Goal: Information Seeking & Learning: Learn about a topic

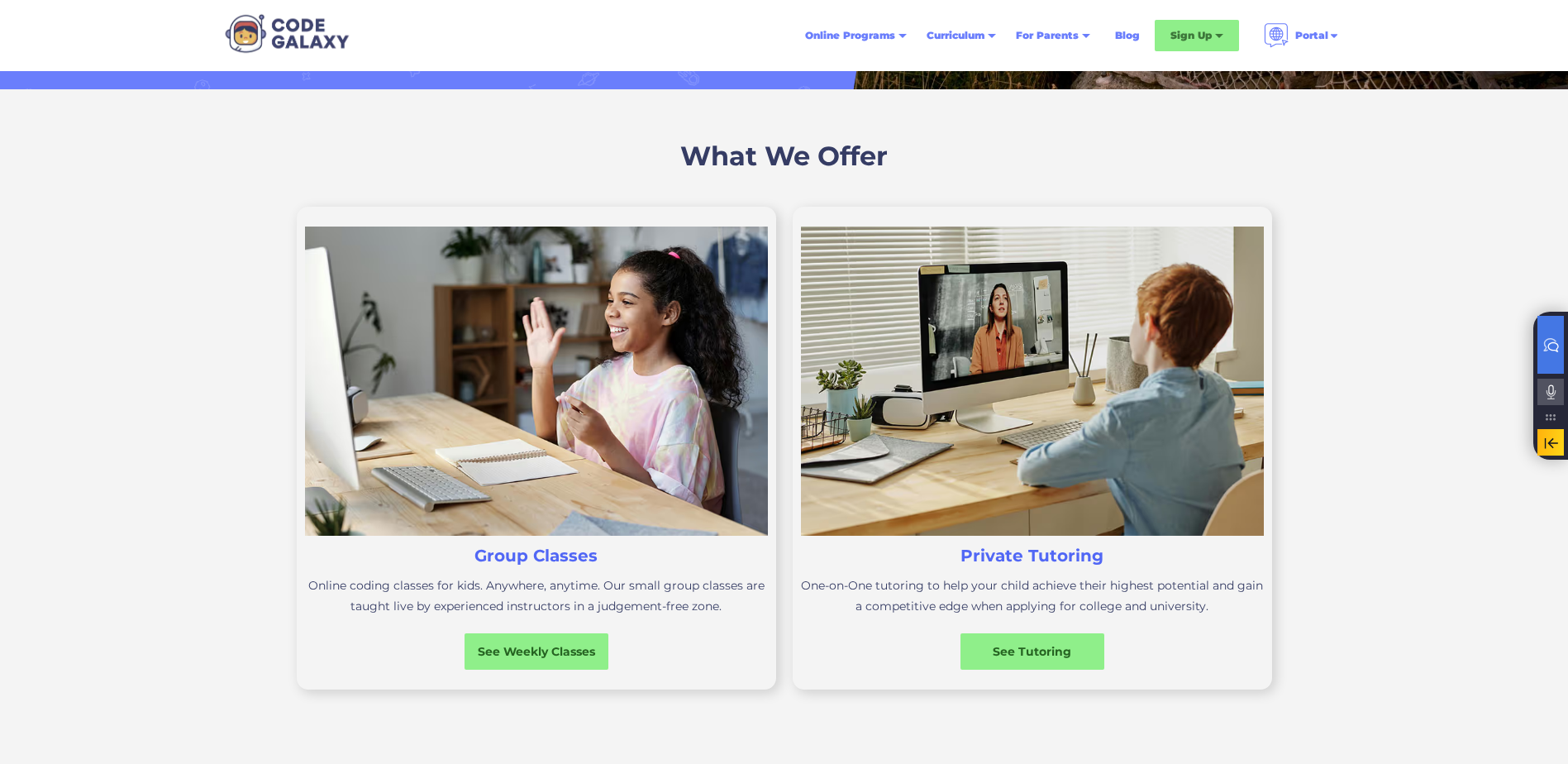
scroll to position [413, 0]
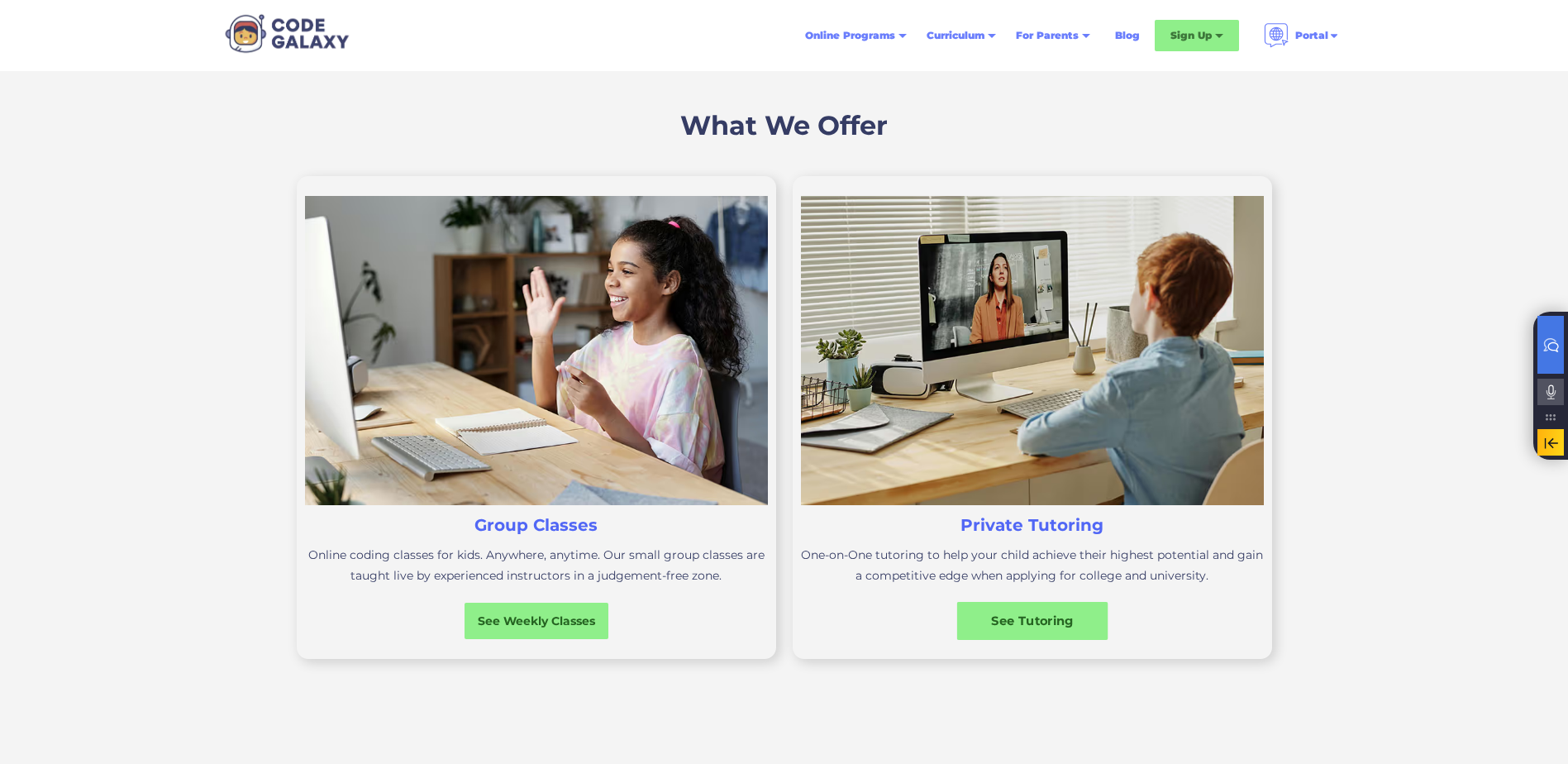
click at [1042, 620] on div "See Tutoring" at bounding box center [1032, 620] width 151 height 17
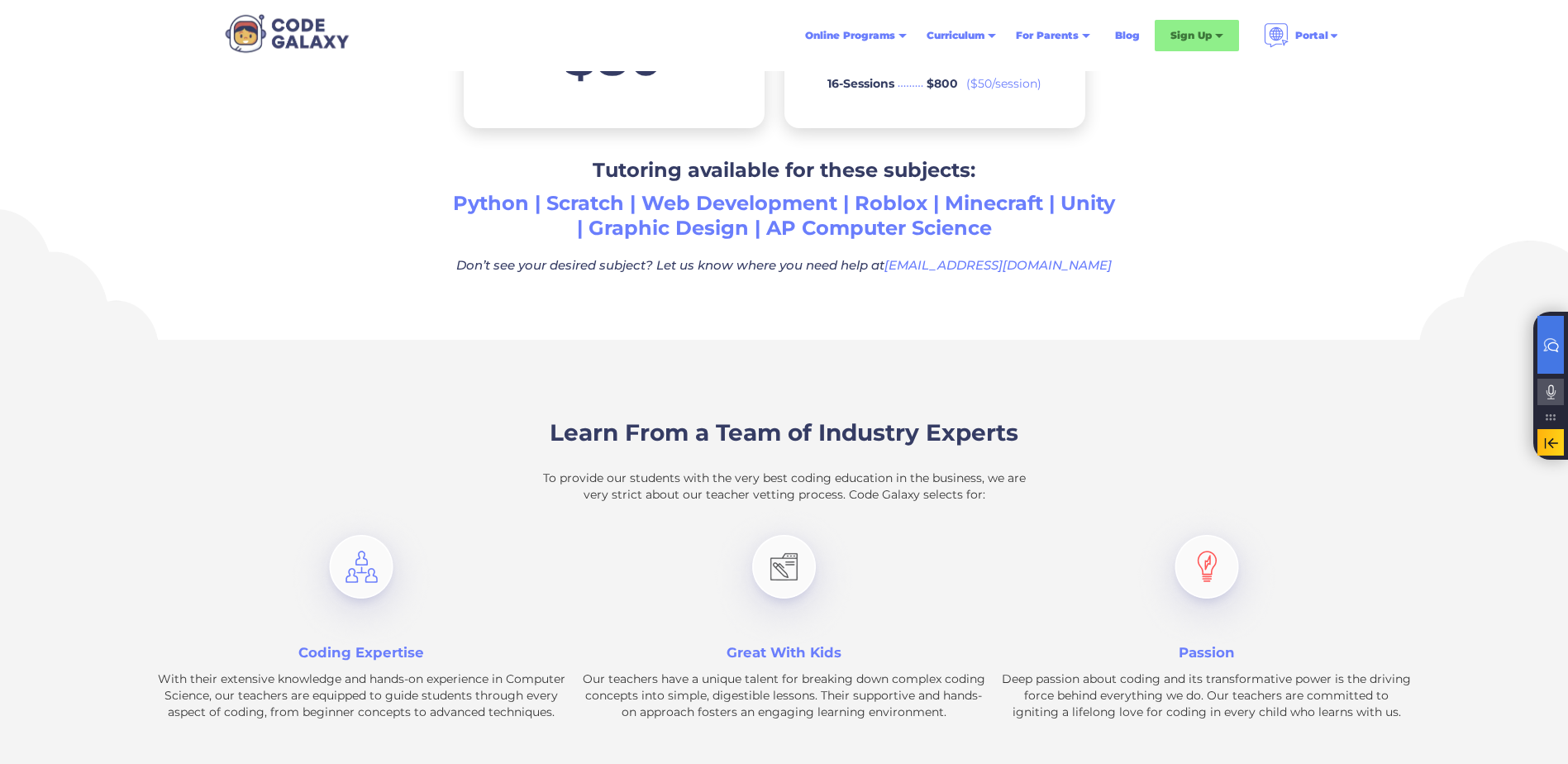
scroll to position [992, 0]
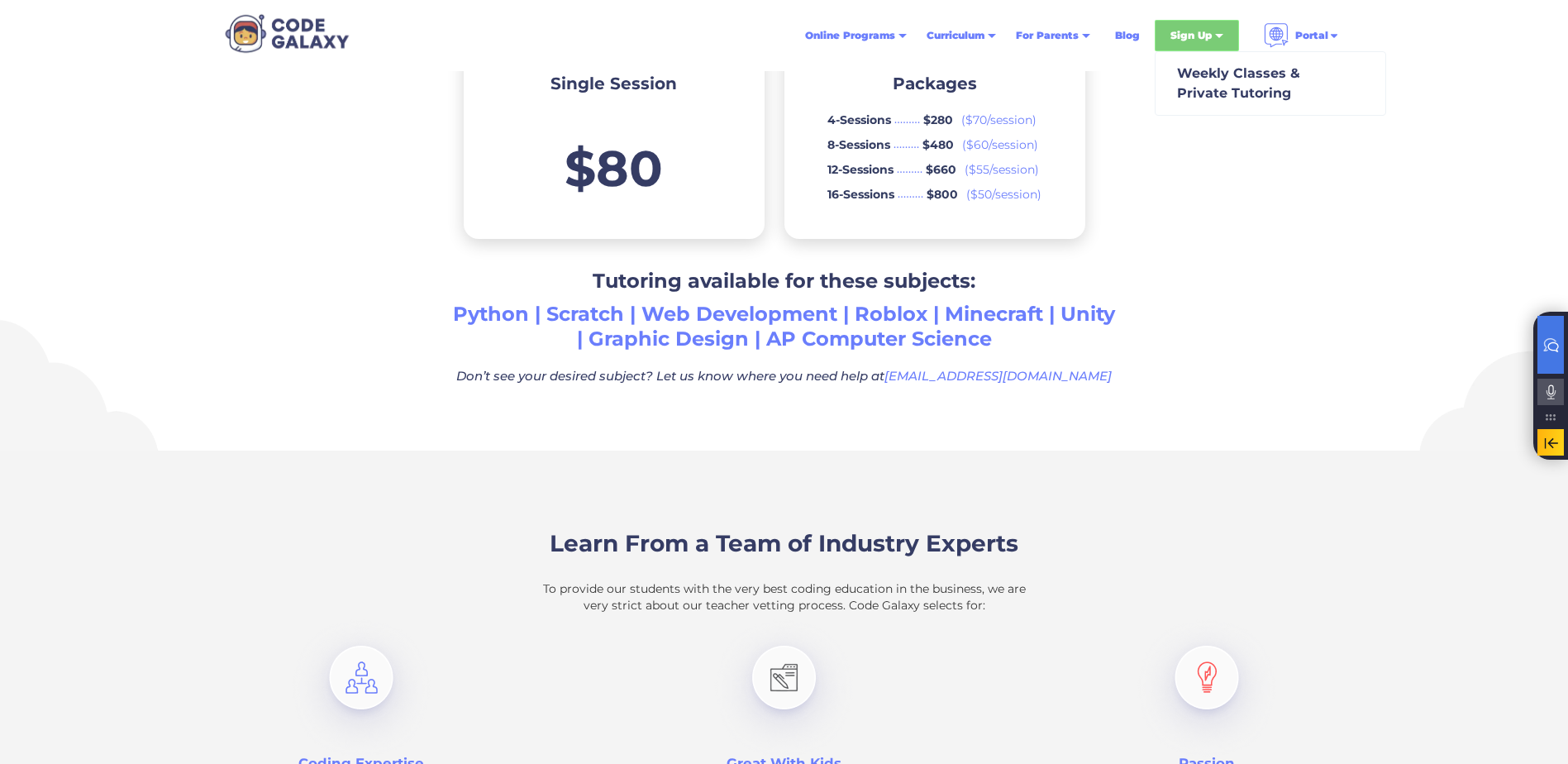
click at [1198, 33] on div "Sign Up" at bounding box center [1191, 36] width 41 height 16
click at [1223, 94] on div "Weekly Classes & Private Tutoring" at bounding box center [1235, 84] width 129 height 40
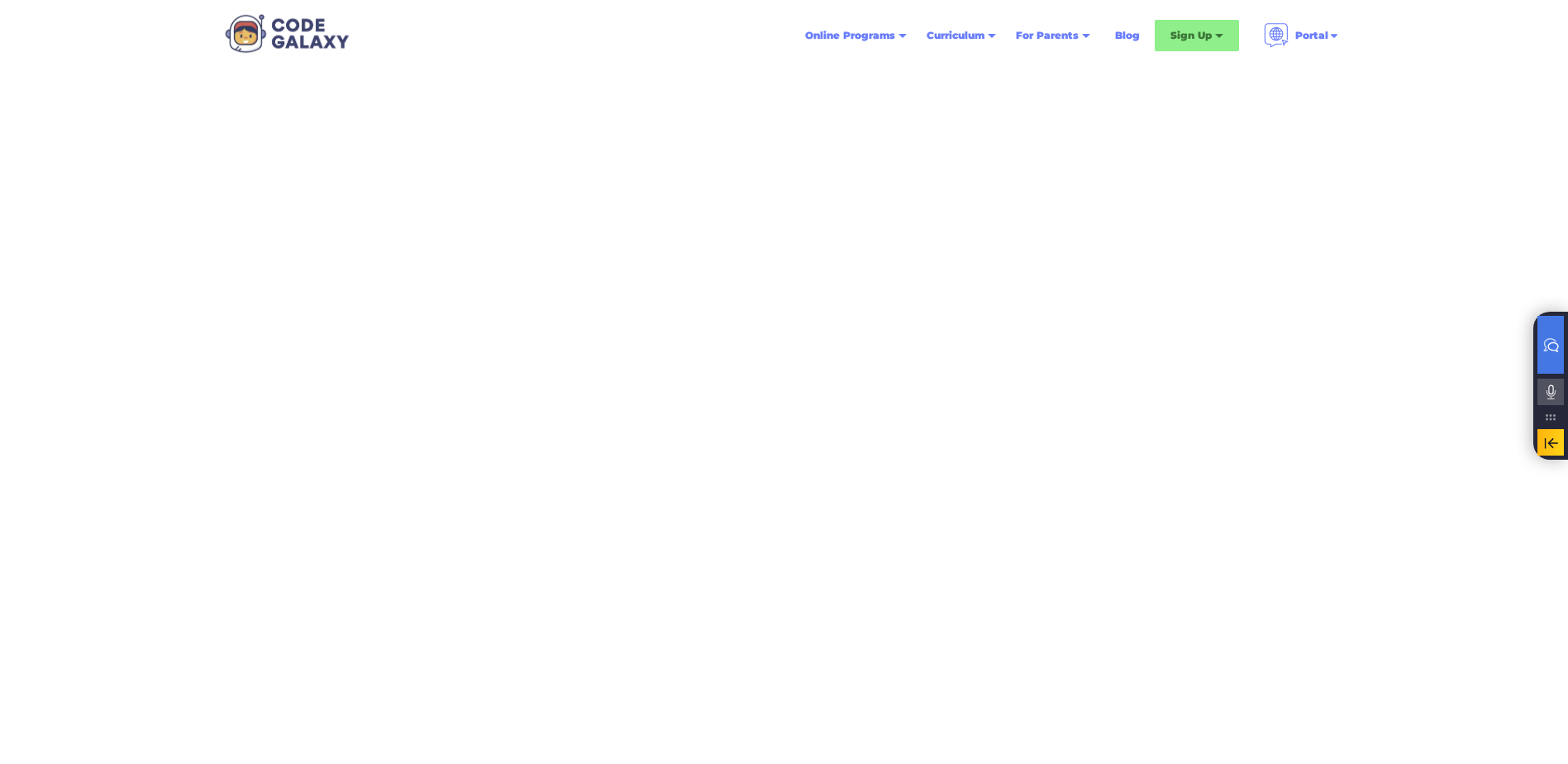
scroll to position [83, 0]
click at [267, 406] on div "How to Purchase a Code Galaxy Subscription" at bounding box center [784, 239] width 1568 height 502
click at [925, 82] on div "How to Purchase a Code Galaxy Subscription" at bounding box center [784, 253] width 760 height 478
click at [1186, 180] on div "How to Purchase a Code Galaxy Subscription" at bounding box center [784, 239] width 1568 height 502
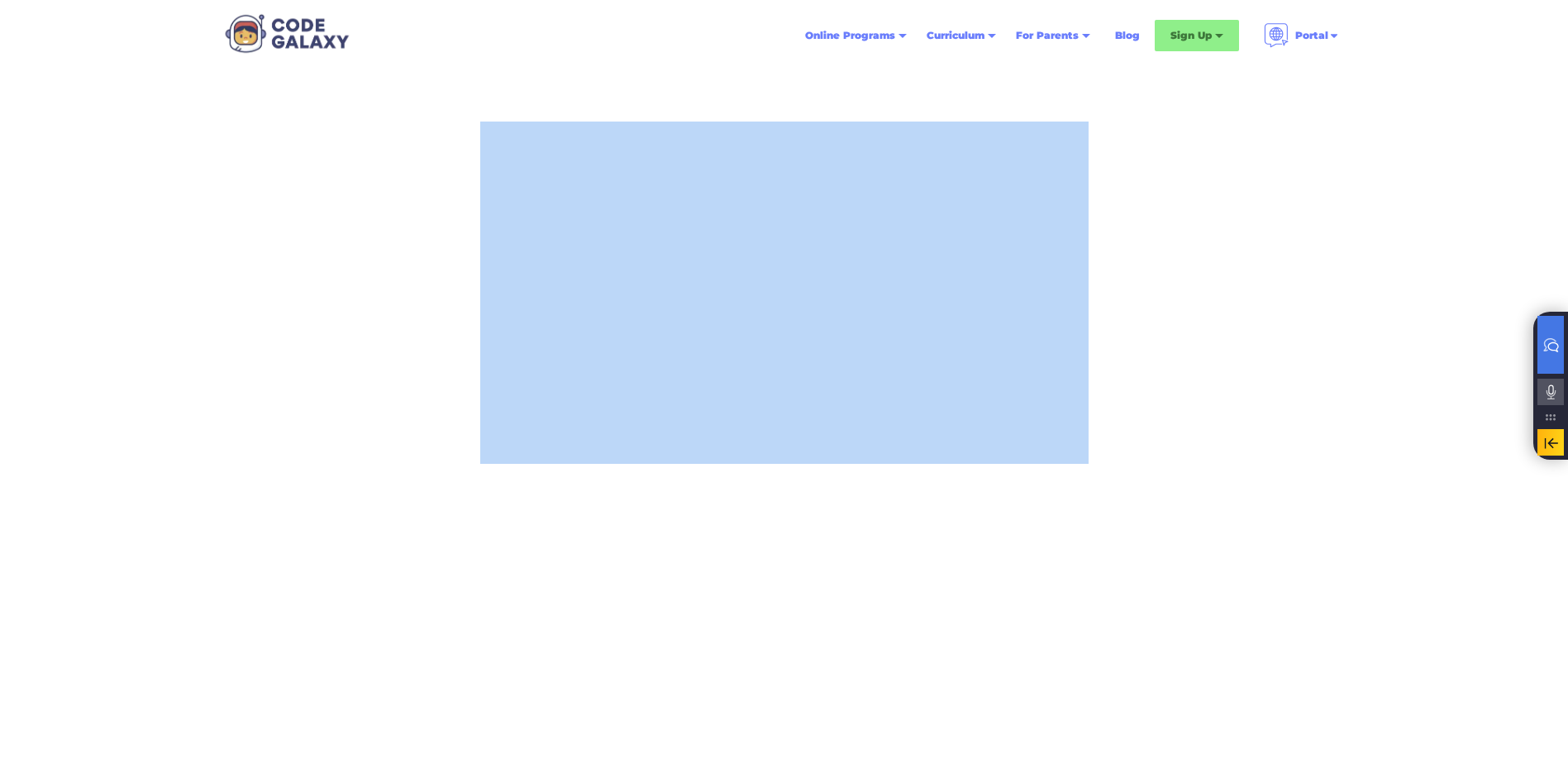
click at [1186, 180] on div "How to Purchase a Code Galaxy Subscription" at bounding box center [784, 239] width 1568 height 502
click at [1203, 346] on div "How to Purchase a Code Galaxy Subscription" at bounding box center [784, 239] width 1568 height 502
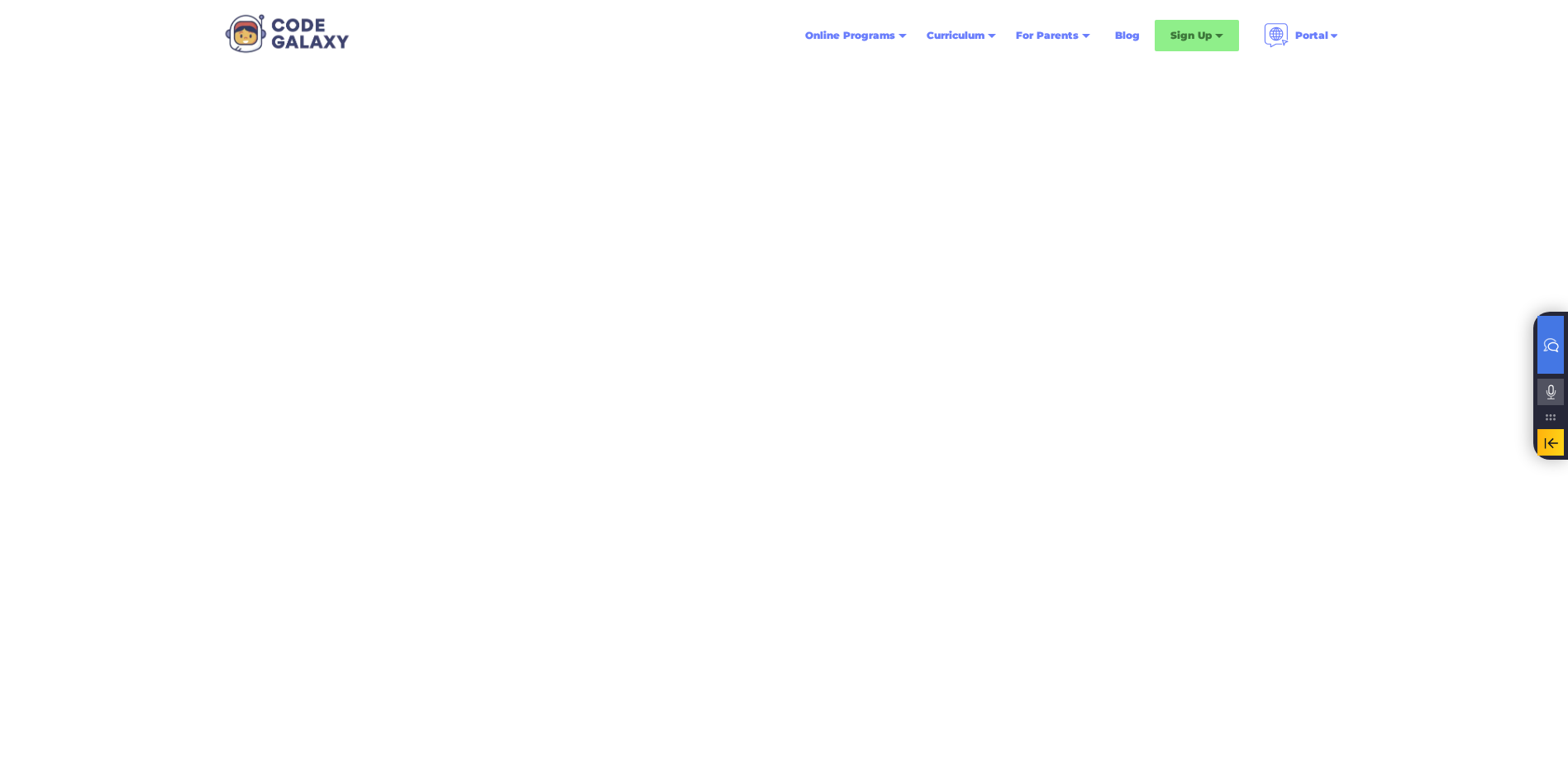
click at [1127, 36] on link "Blog" at bounding box center [1128, 36] width 45 height 30
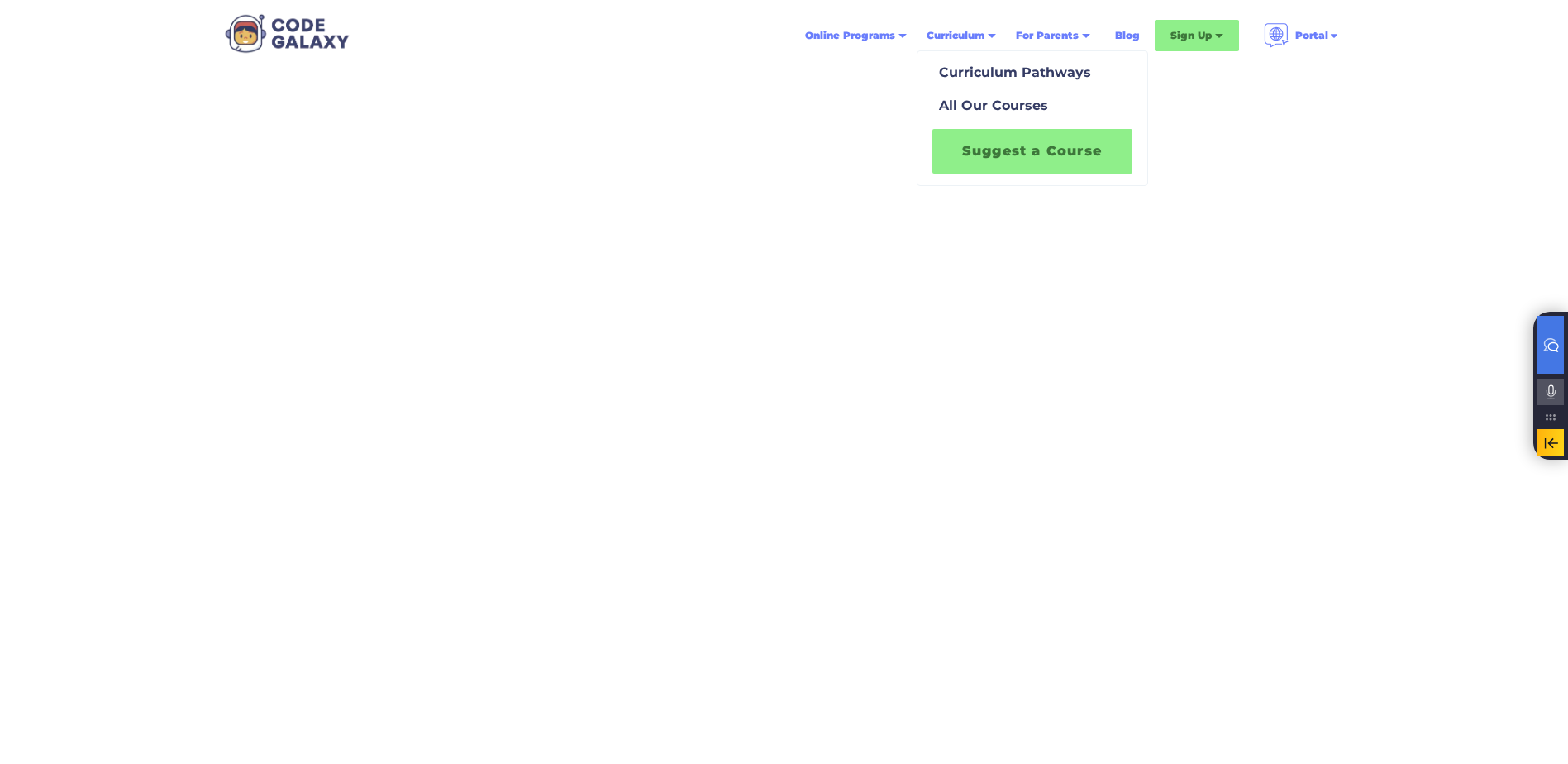
click at [964, 33] on div "Curriculum" at bounding box center [955, 36] width 57 height 16
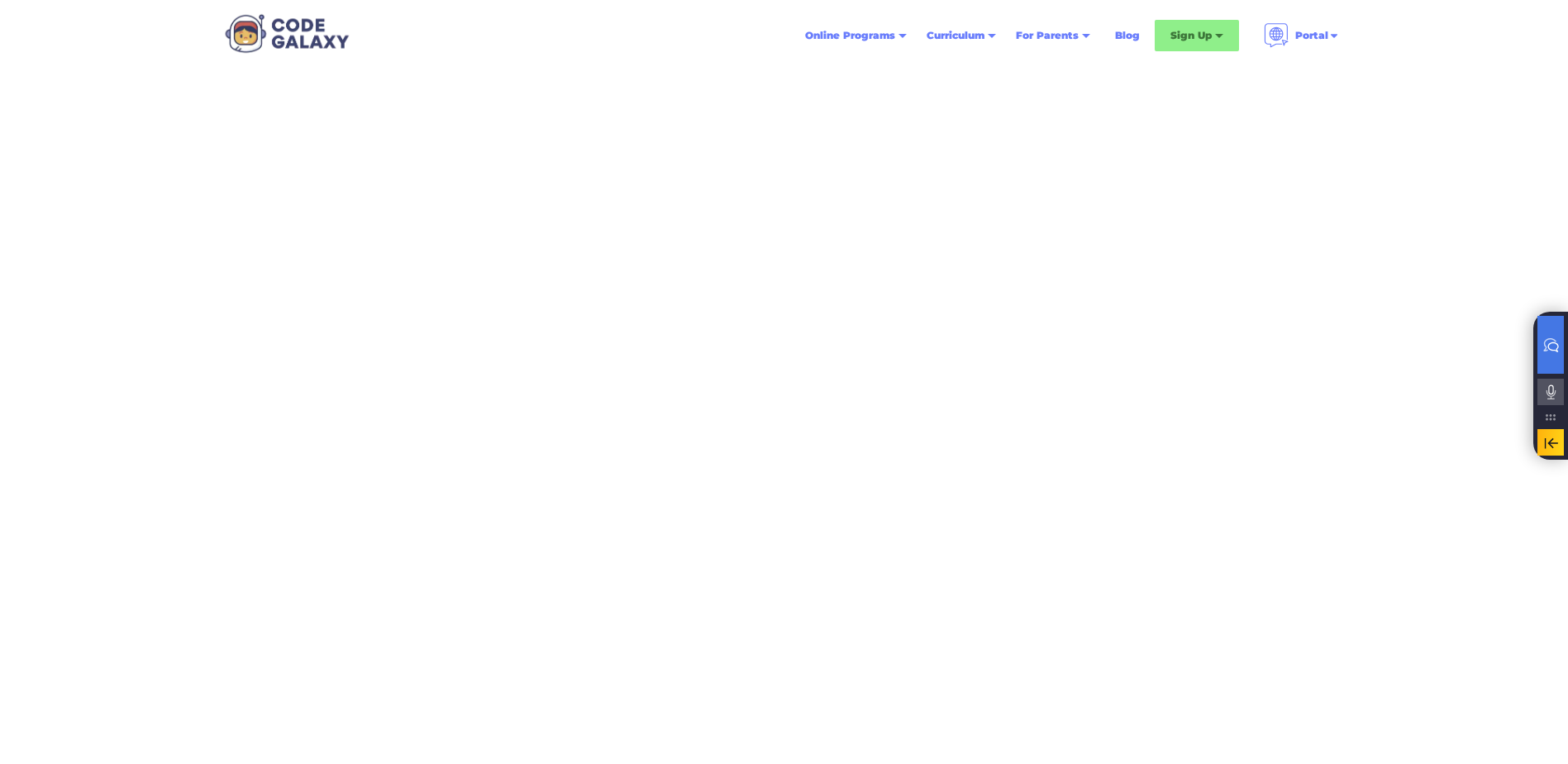
click at [995, 34] on div at bounding box center [992, 37] width 8 height 8
click at [835, 36] on div "Online Programs" at bounding box center [850, 36] width 90 height 16
click at [903, 36] on div at bounding box center [903, 37] width 8 height 8
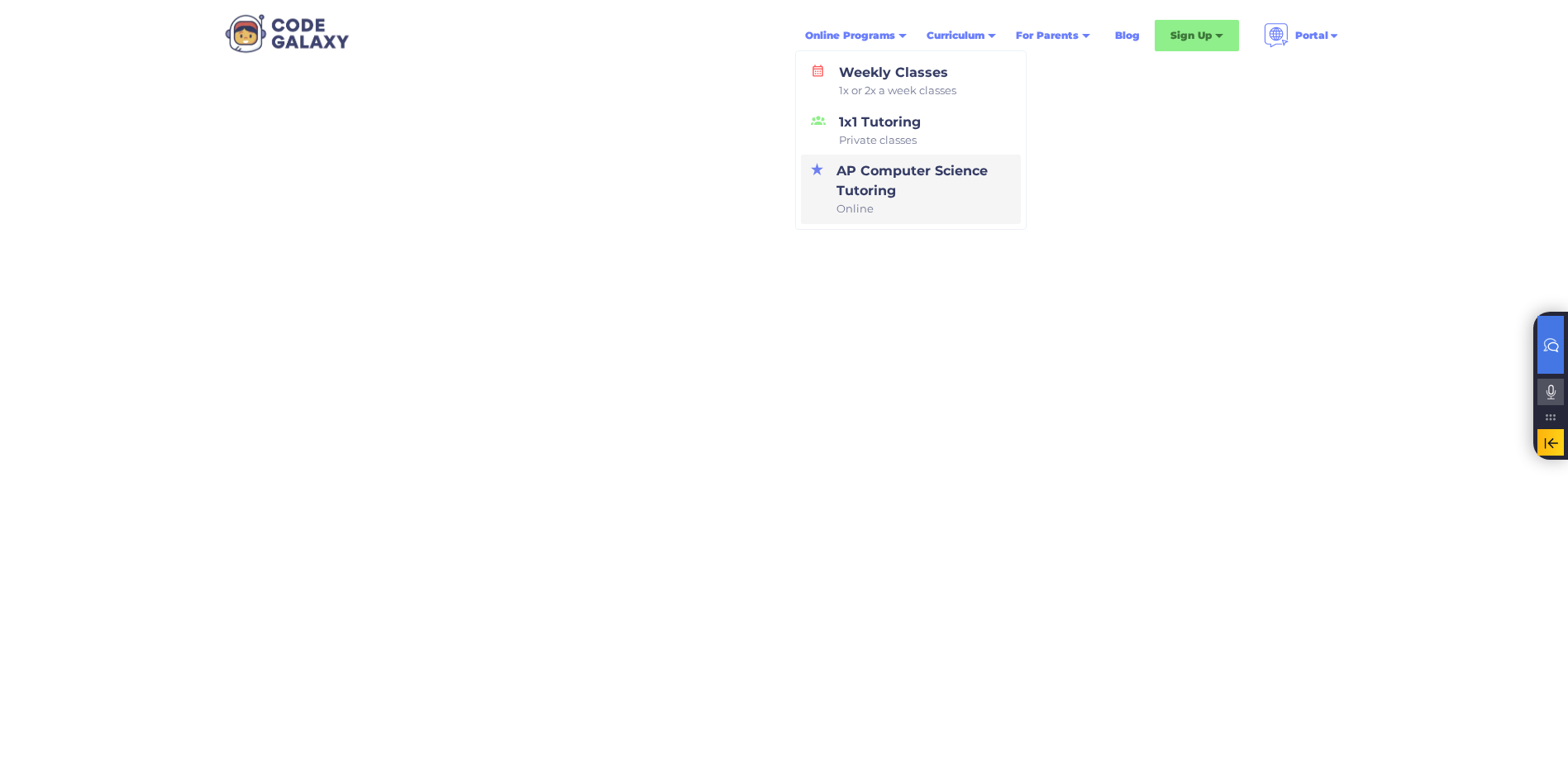
click at [861, 175] on div "AP Computer Science Tutoring Online" at bounding box center [921, 190] width 181 height 57
